Goal: Information Seeking & Learning: Learn about a topic

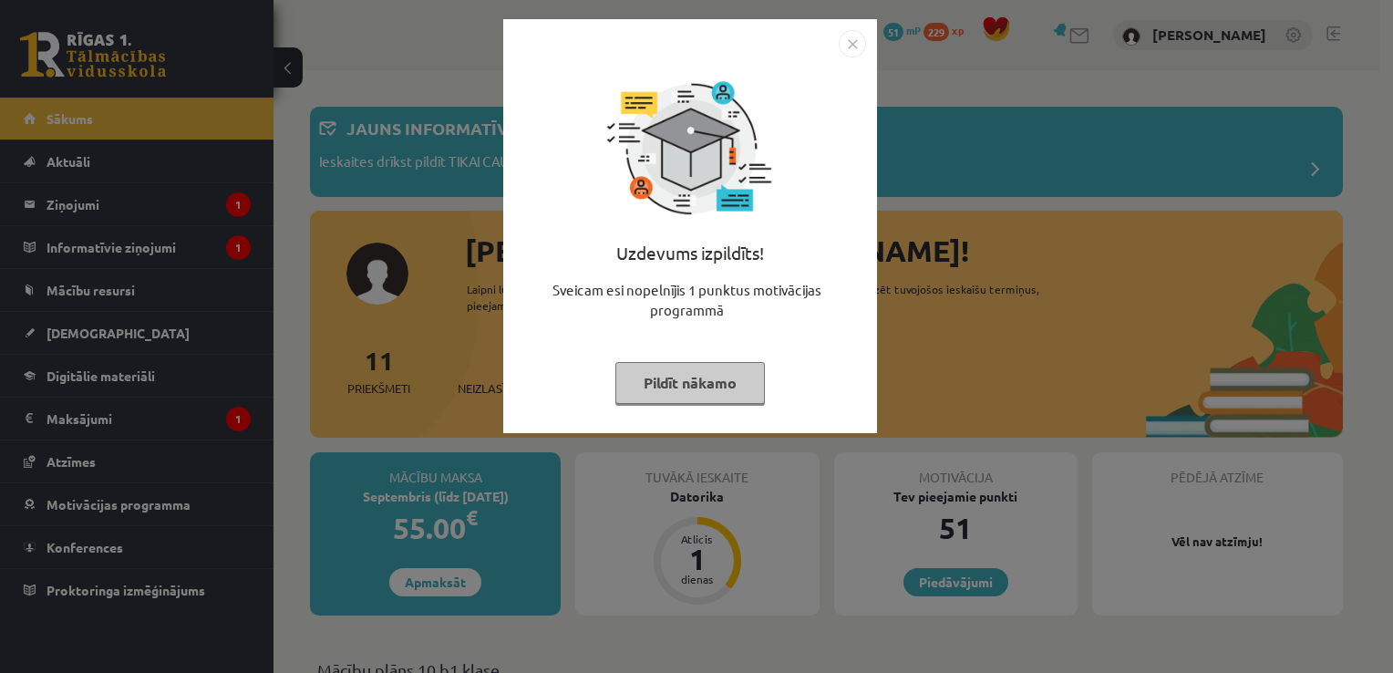
click at [852, 43] on img "Close" at bounding box center [852, 43] width 27 height 27
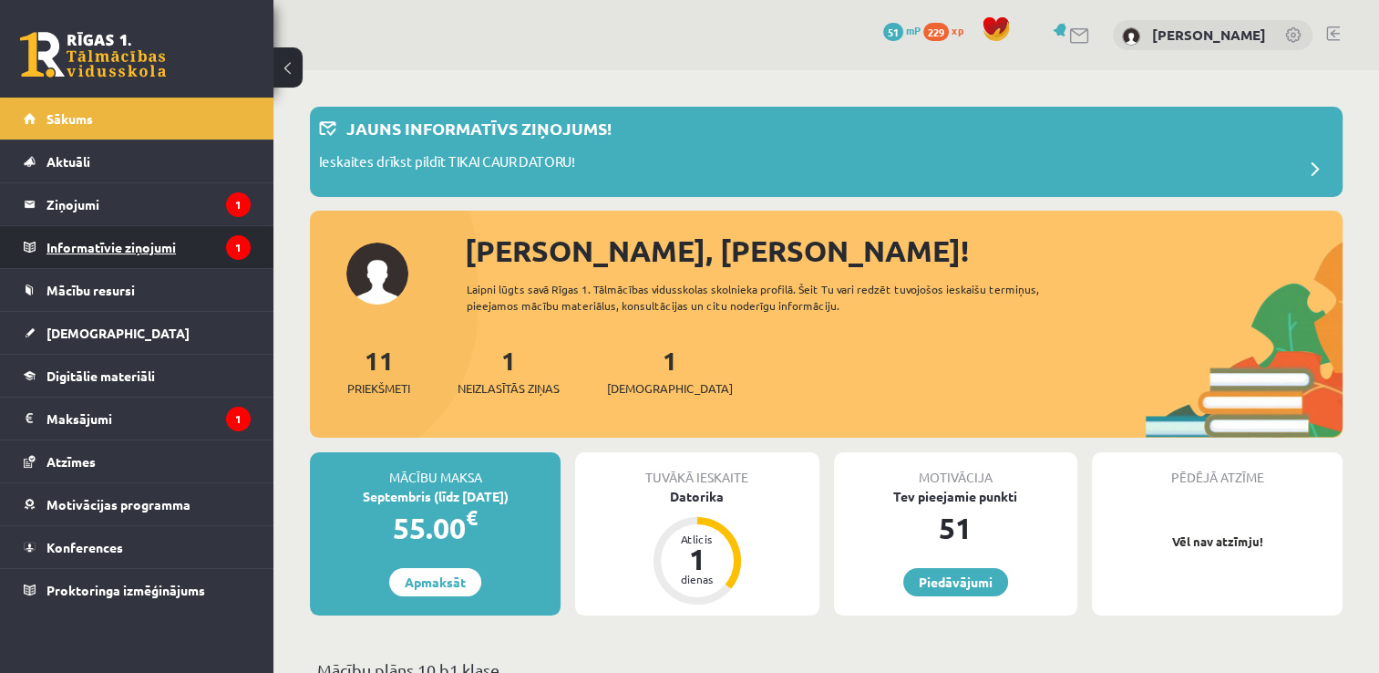
click at [154, 246] on legend "Informatīvie ziņojumi 1" at bounding box center [148, 247] width 204 height 42
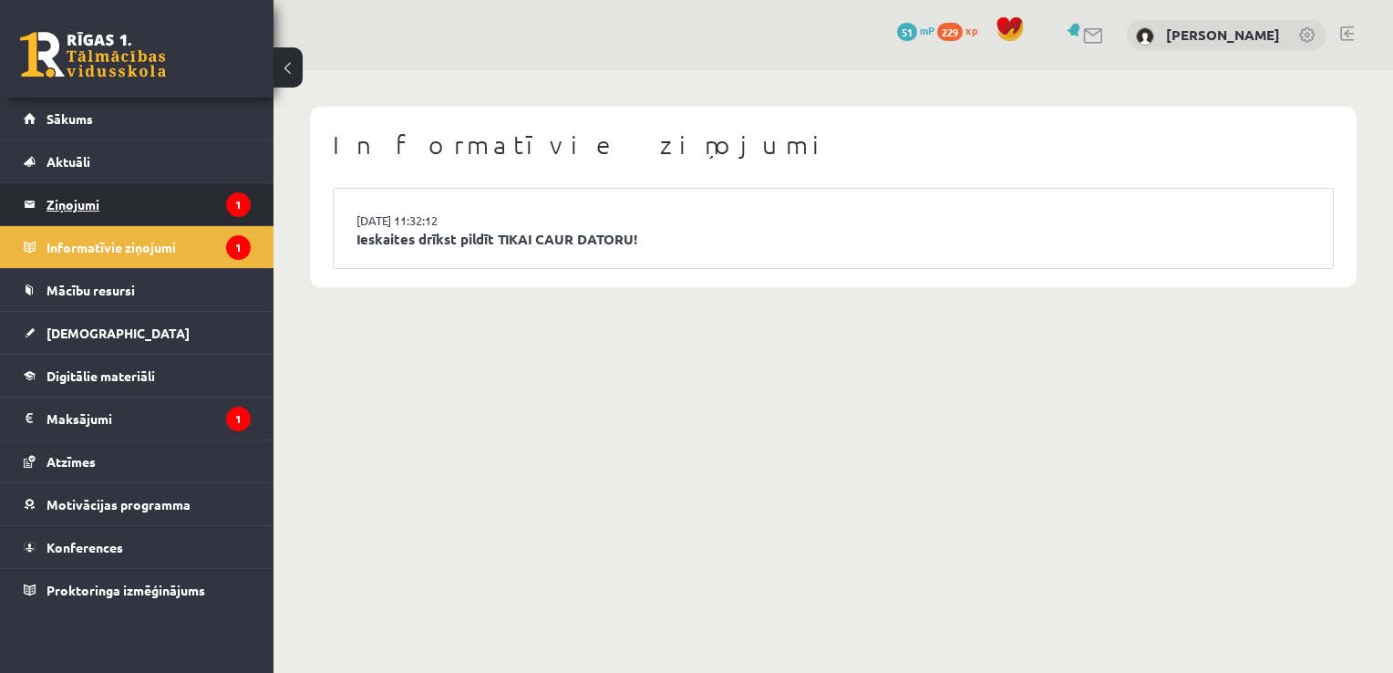
click at [84, 206] on legend "Ziņojumi 1" at bounding box center [148, 204] width 204 height 42
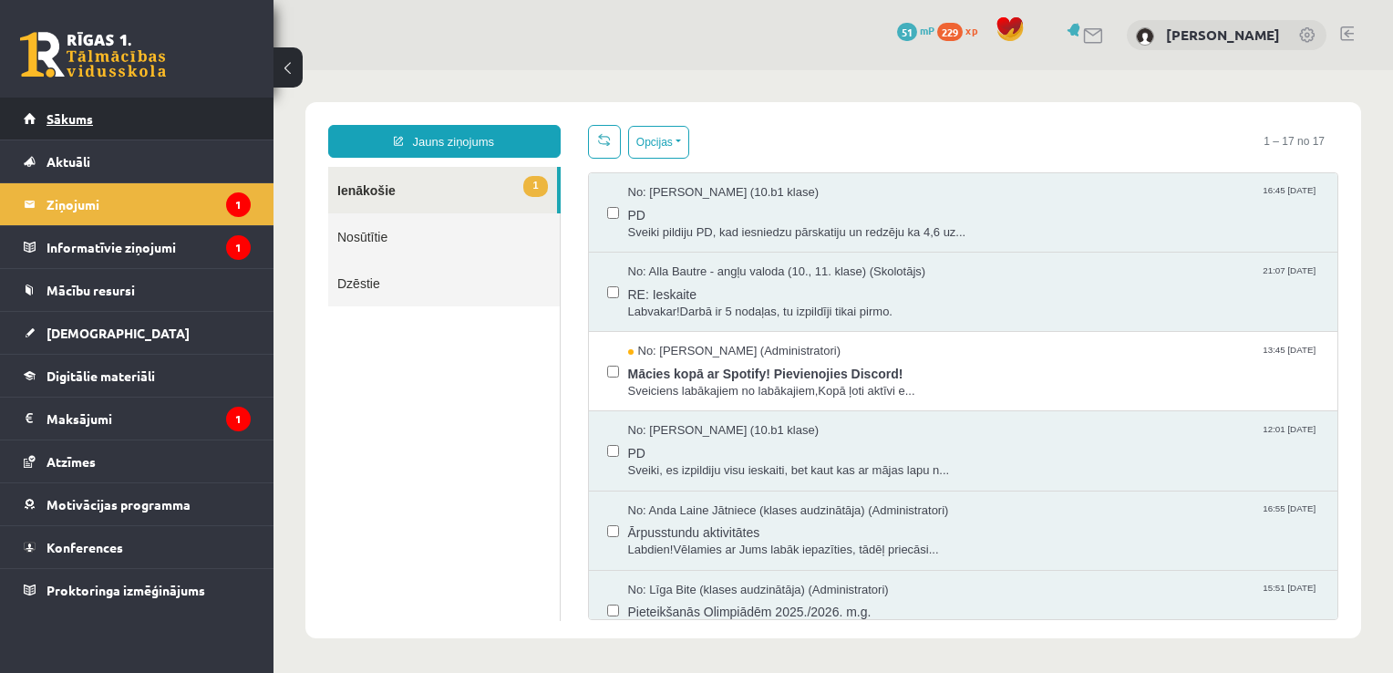
click at [68, 120] on span "Sākums" at bounding box center [69, 118] width 46 height 16
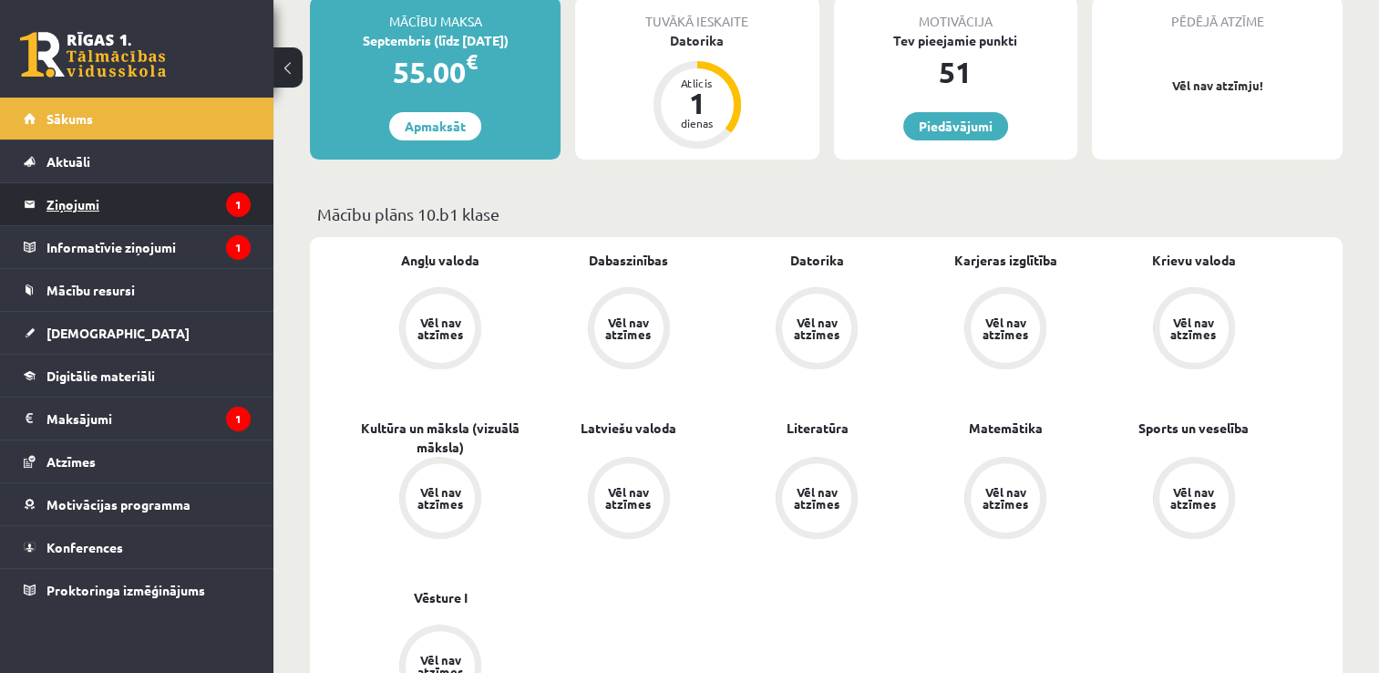
scroll to position [547, 0]
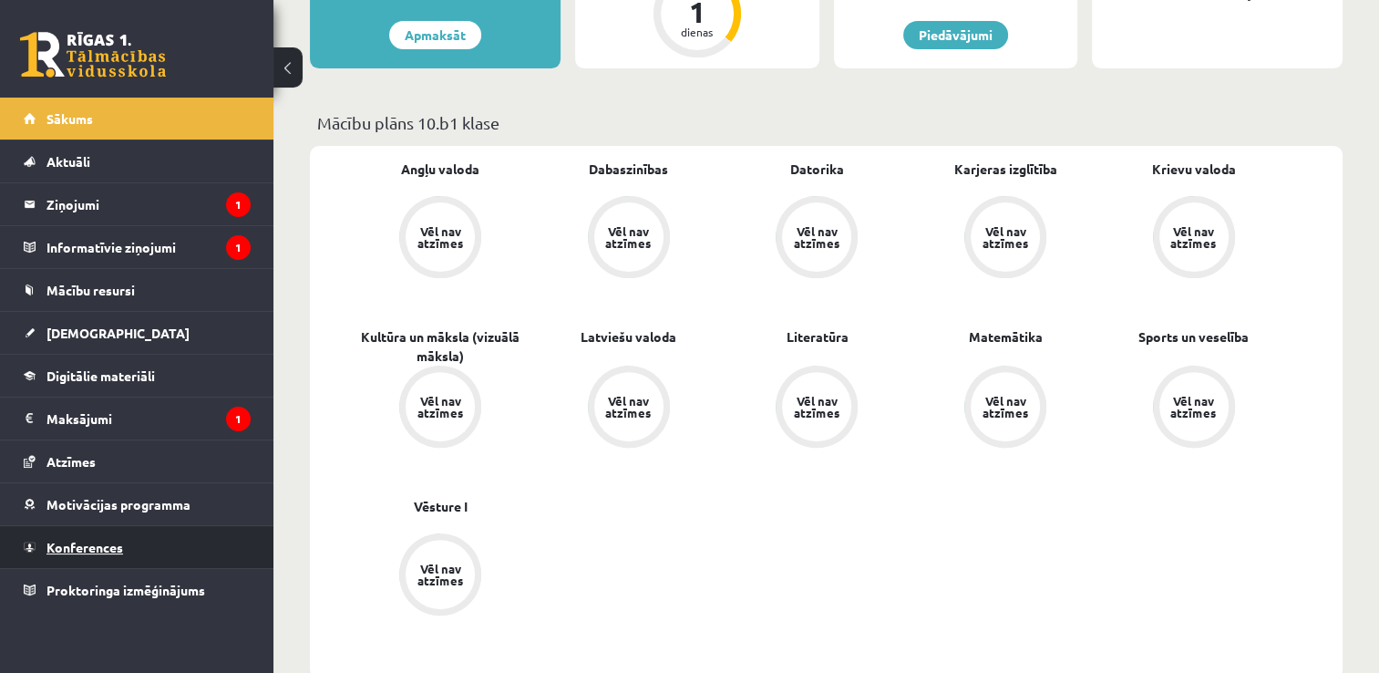
click at [116, 547] on span "Konferences" at bounding box center [84, 547] width 77 height 16
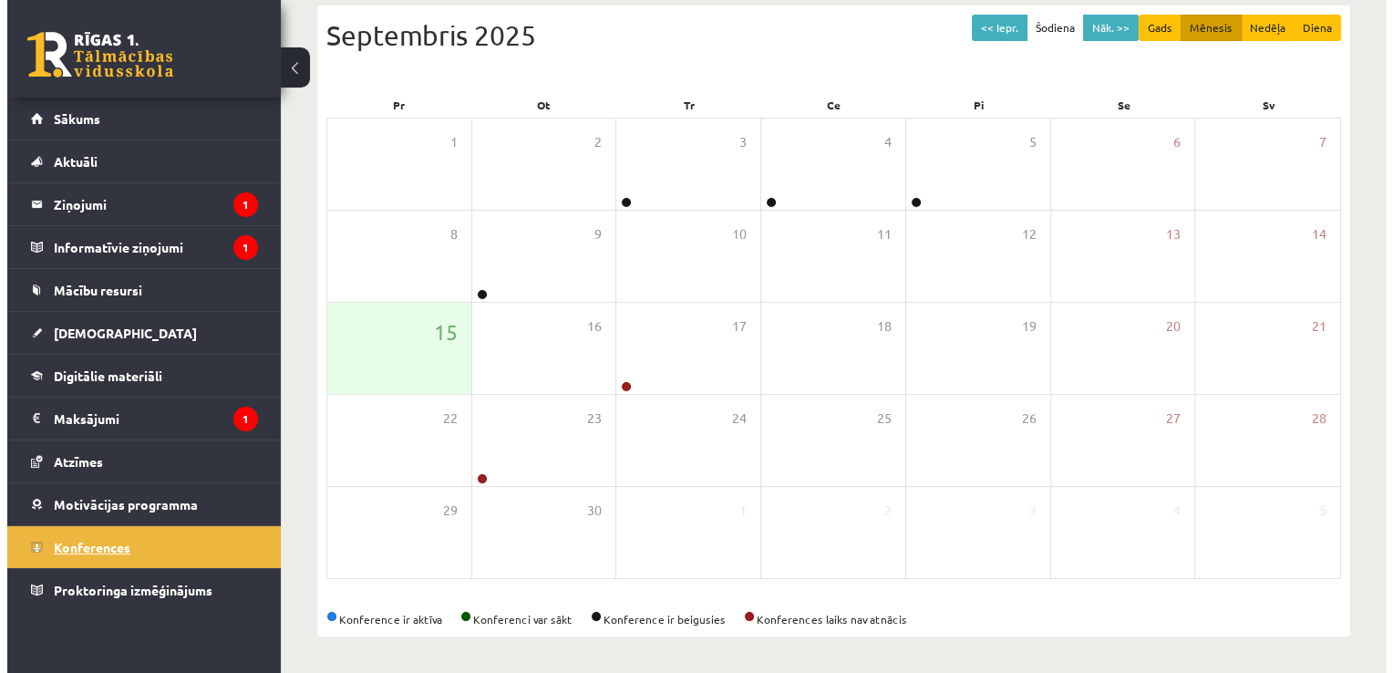
scroll to position [196, 0]
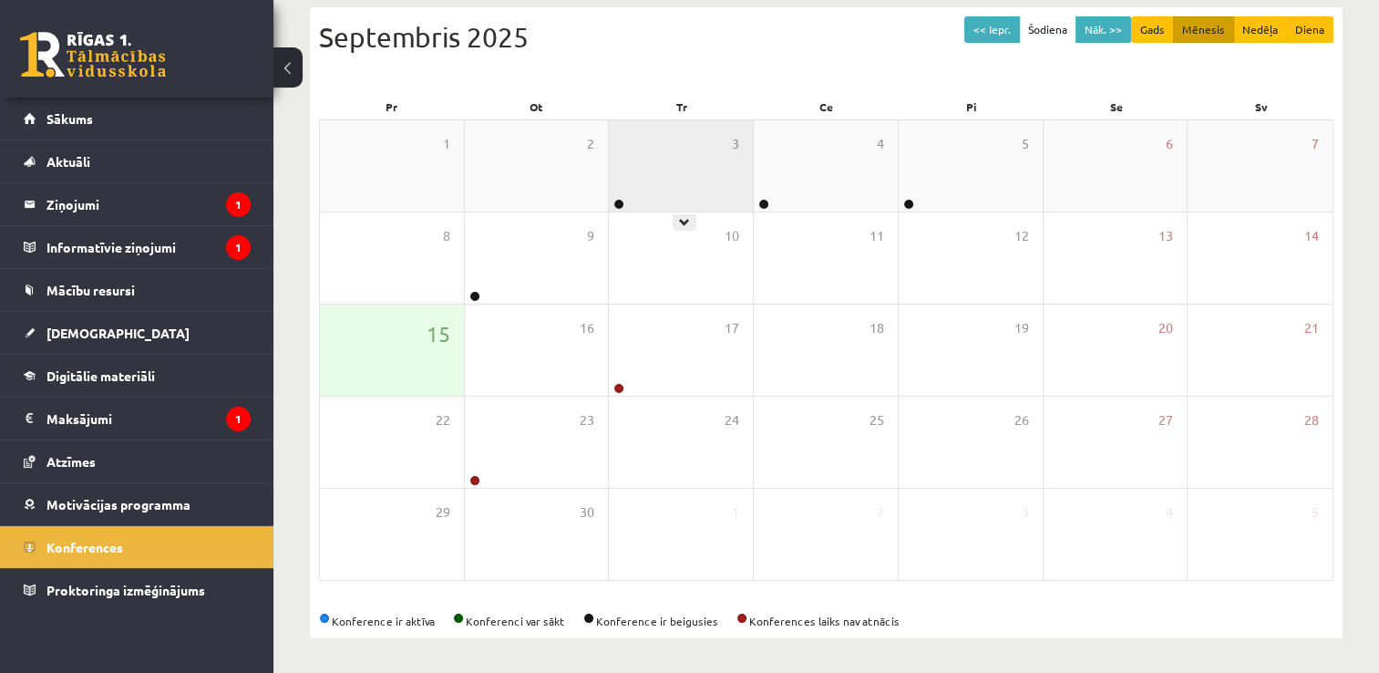
click at [657, 184] on div "3" at bounding box center [681, 165] width 144 height 91
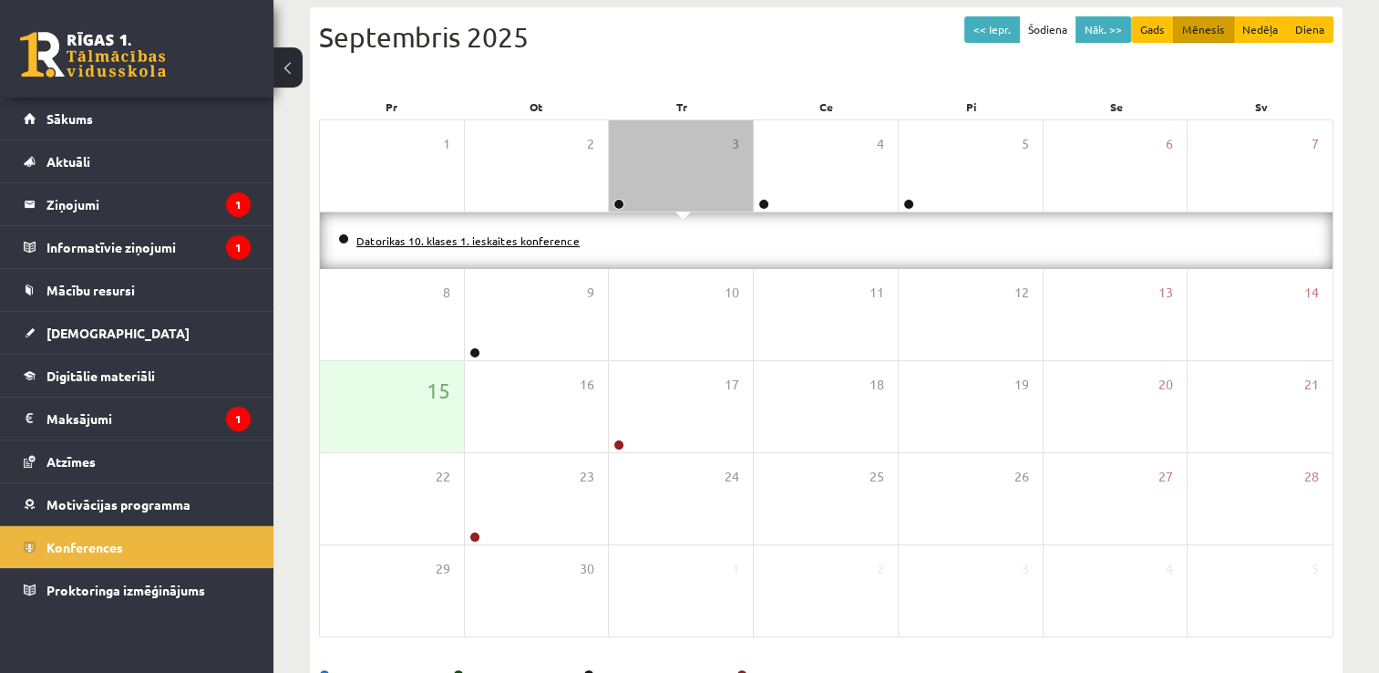
click at [554, 241] on link "Datorikas 10. klases 1. ieskaites konference" at bounding box center [467, 240] width 223 height 15
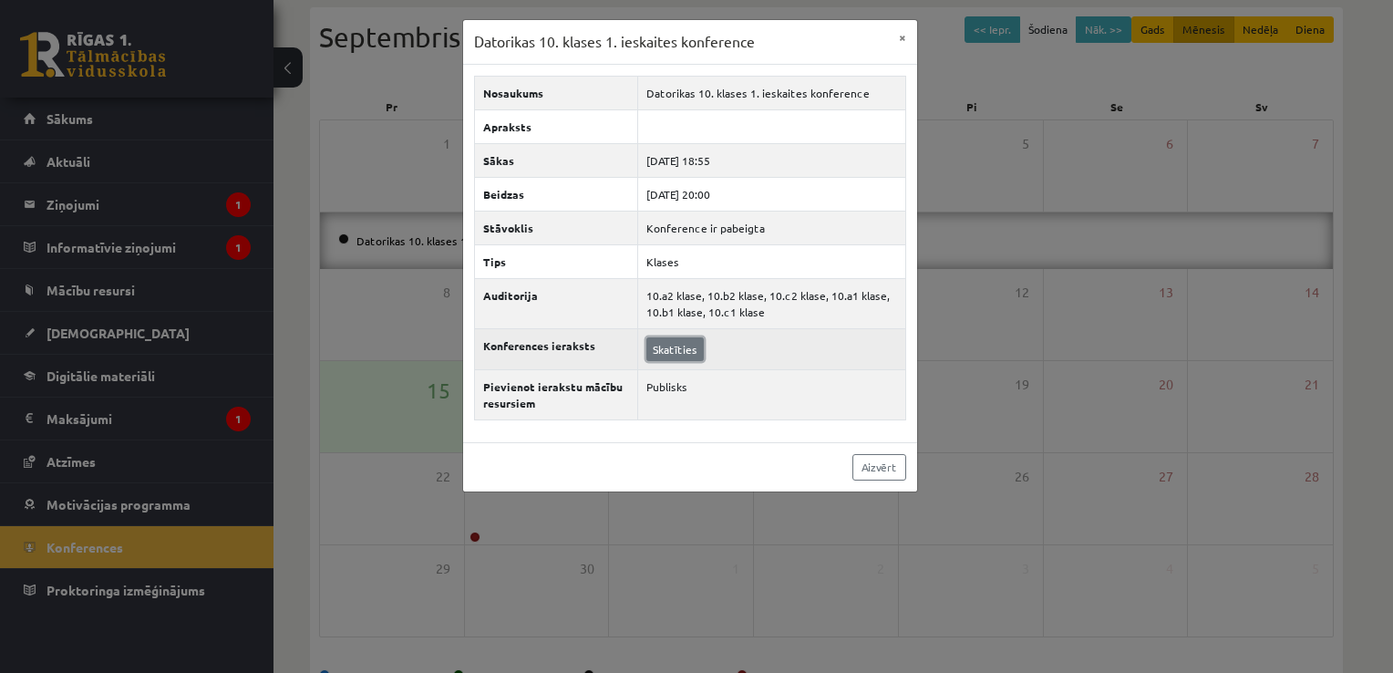
click at [680, 350] on link "Skatīties" at bounding box center [674, 349] width 57 height 24
